Goal: Entertainment & Leisure: Consume media (video, audio)

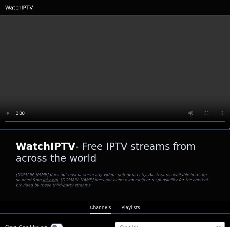
click at [132, 208] on button "Playlists" at bounding box center [131, 208] width 19 height 12
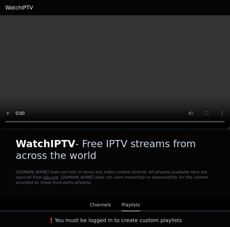
scroll to position [3, 0]
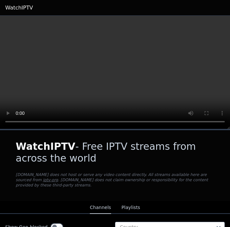
scroll to position [63, 0]
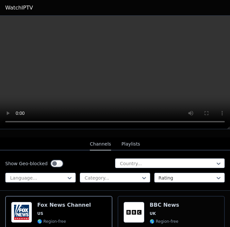
click at [214, 211] on div "Popularity 10577 BBC News UK 🌎 Region-free news eng" at bounding box center [172, 225] width 96 height 47
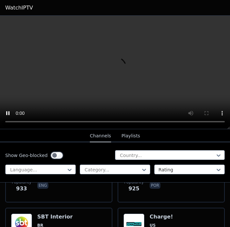
scroll to position [2116, 0]
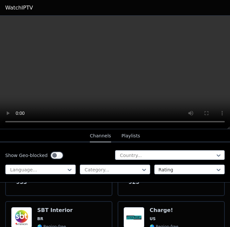
click at [23, 8] on link "WatchIPTV" at bounding box center [19, 8] width 28 height 8
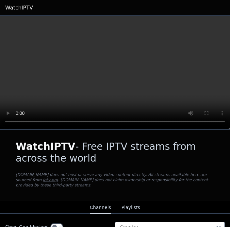
click at [20, 9] on link "WatchIPTV" at bounding box center [19, 8] width 28 height 8
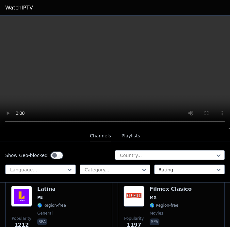
scroll to position [1560, 0]
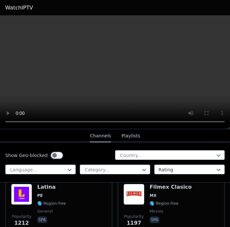
click at [194, 197] on div "Popularity 1197 Filmex Clasico MX 🌎 Region-free movies spa" at bounding box center [172, 207] width 96 height 47
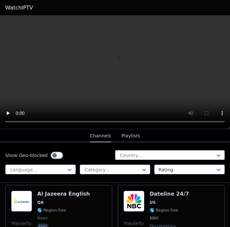
scroll to position [1683, 0]
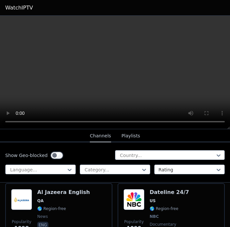
click at [196, 205] on div "Popularity 1090 Dateline 24/7 US 🌎 Region-free NBC documentary eng" at bounding box center [172, 213] width 96 height 48
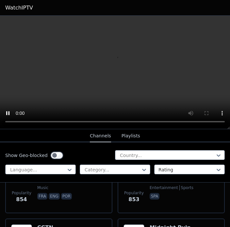
scroll to position [2490, 0]
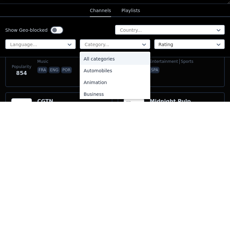
click at [109, 178] on div "All categories" at bounding box center [115, 184] width 71 height 12
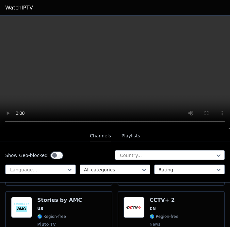
scroll to position [6056, 0]
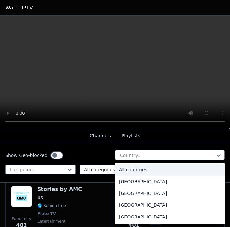
click at [69, 127] on video at bounding box center [115, 73] width 230 height 114
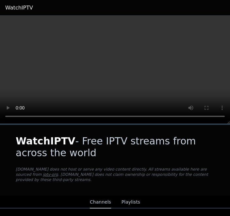
click at [119, 74] on video at bounding box center [115, 70] width 230 height 108
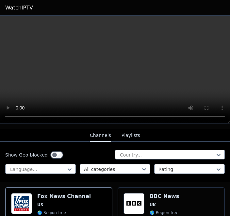
scroll to position [66, 0]
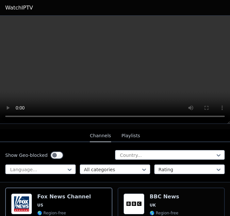
click at [133, 130] on button "Playlists" at bounding box center [131, 136] width 19 height 12
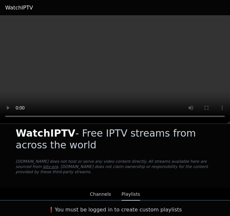
click at [98, 191] on button "Channels" at bounding box center [100, 195] width 21 height 12
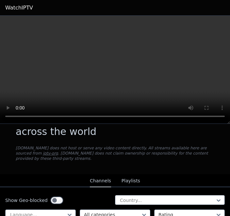
scroll to position [19, 0]
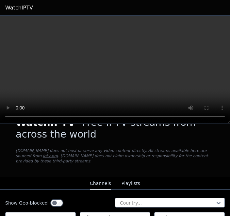
click at [109, 67] on video at bounding box center [115, 70] width 230 height 108
click at [115, 70] on video at bounding box center [115, 70] width 230 height 108
click at [112, 69] on video at bounding box center [115, 70] width 230 height 108
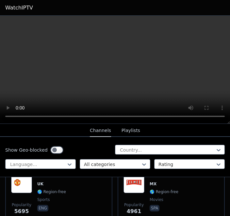
scroll to position [217, 0]
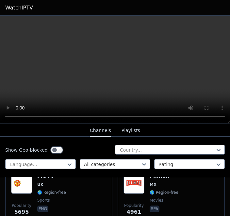
click at [169, 198] on span "movies" at bounding box center [164, 200] width 29 height 5
click at [60, 195] on span "🌎 Region-free" at bounding box center [51, 192] width 29 height 5
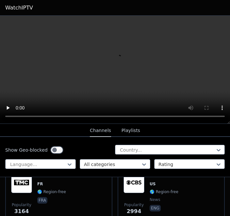
scroll to position [345, 0]
click at [183, 189] on div "Popularity 2994 CBS News US 🌎 Region-free news eng" at bounding box center [172, 196] width 96 height 47
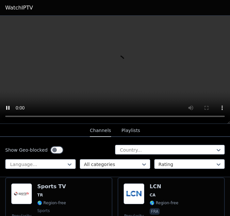
scroll to position [463, 0]
click at [179, 194] on div "Popularity 2613 LCN CA 🌎 Region-free fra" at bounding box center [172, 206] width 96 height 47
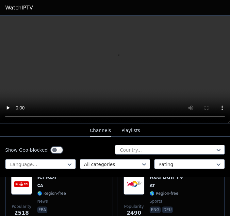
scroll to position [536, 0]
click at [173, 190] on div "Red Bull TV AT 🌎 Region-free sports eng deu" at bounding box center [167, 197] width 34 height 47
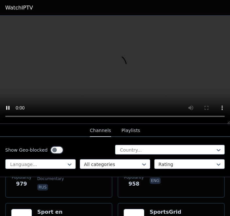
scroll to position [1994, 0]
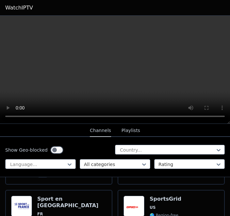
click at [208, 77] on video at bounding box center [115, 70] width 230 height 108
click at [211, 115] on video at bounding box center [115, 70] width 230 height 108
